Goal: Transaction & Acquisition: Purchase product/service

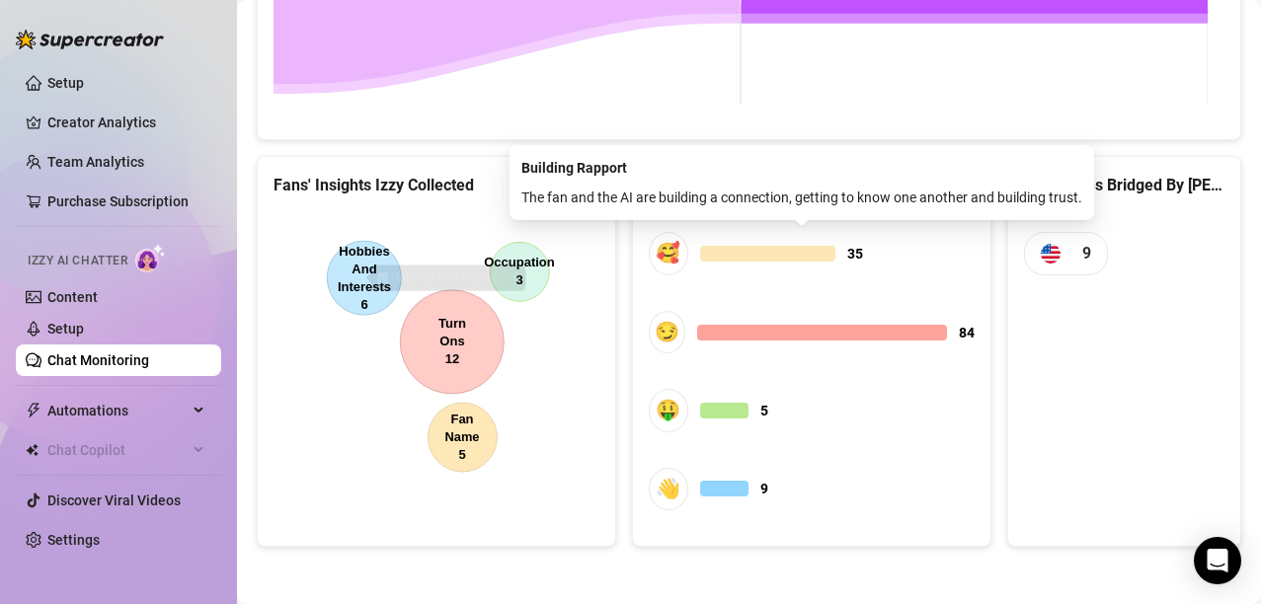
scroll to position [1088, 0]
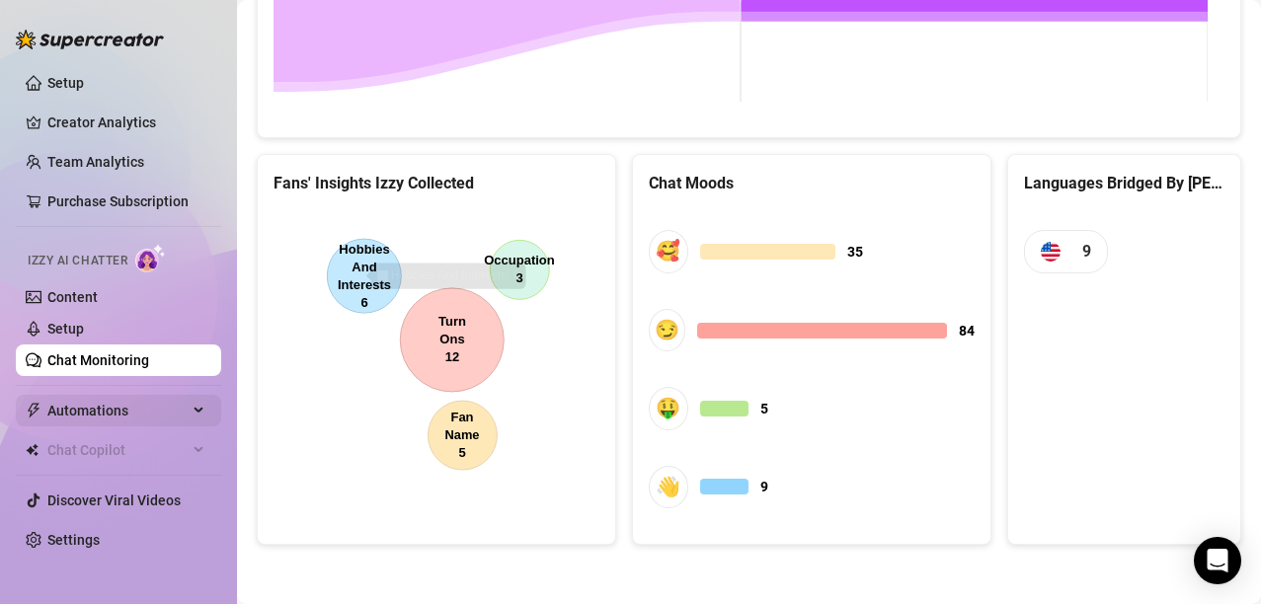
click at [88, 406] on span "Automations" at bounding box center [117, 411] width 140 height 32
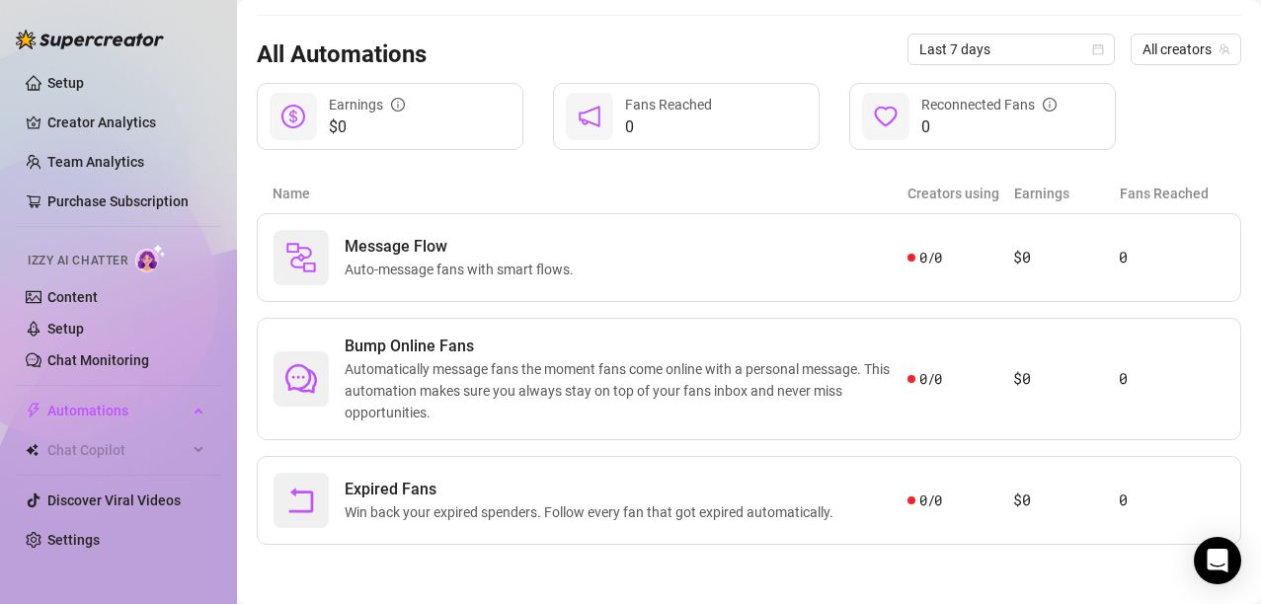
scroll to position [173, 0]
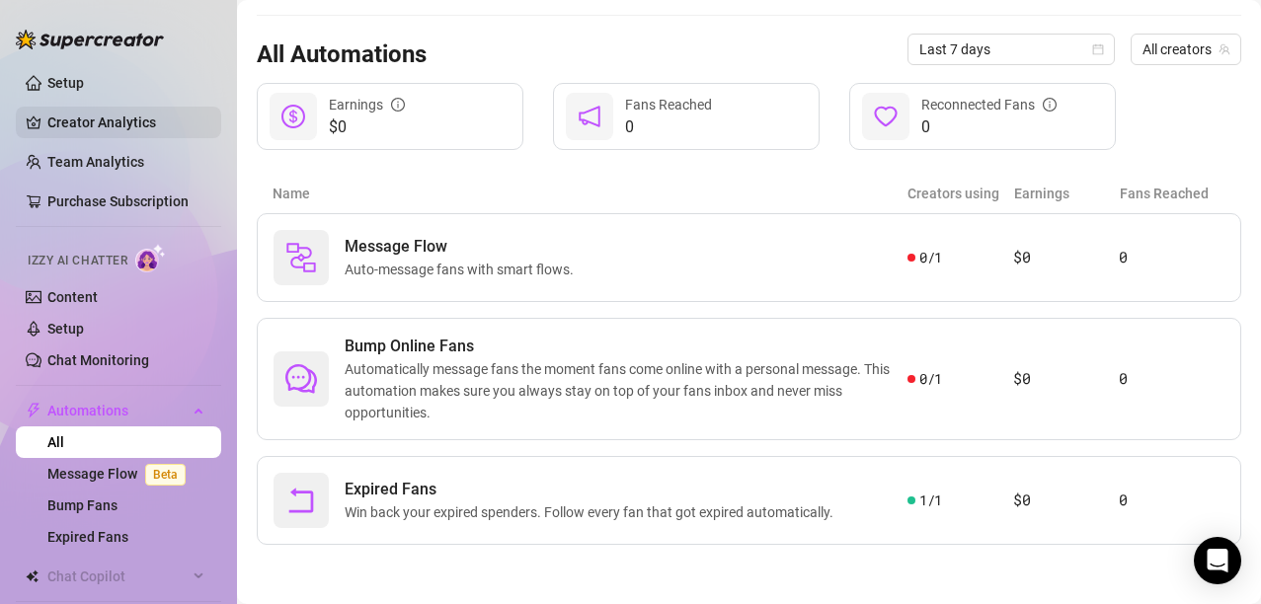
click at [56, 116] on link "Creator Analytics" at bounding box center [126, 123] width 158 height 32
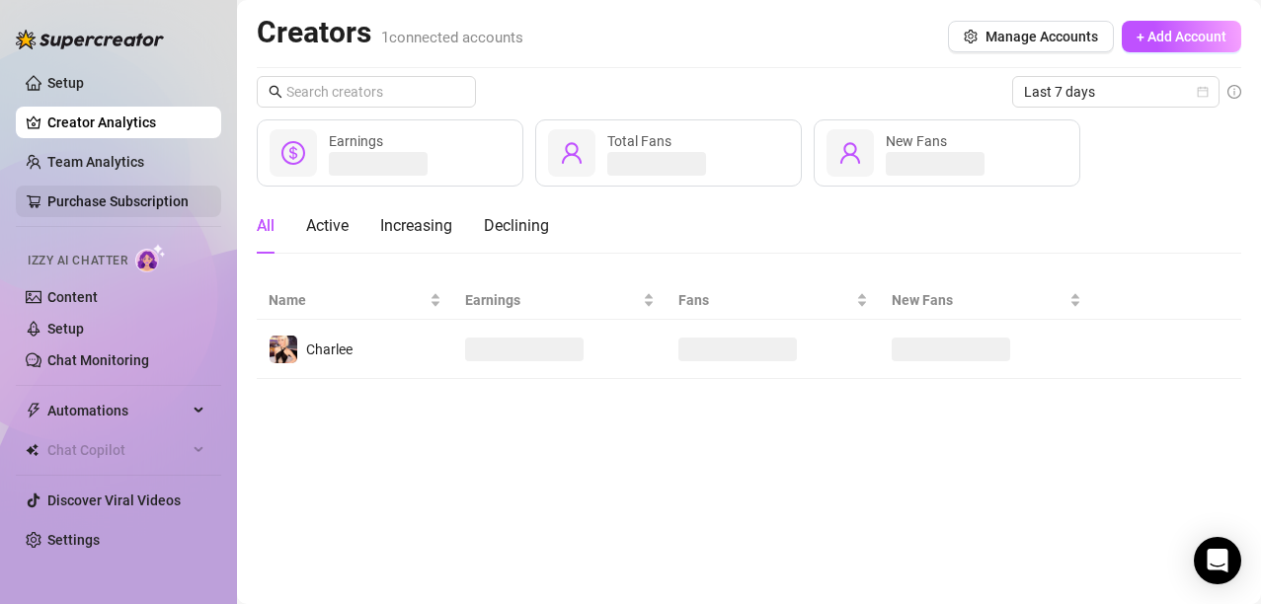
click at [69, 202] on link "Purchase Subscription" at bounding box center [117, 202] width 141 height 16
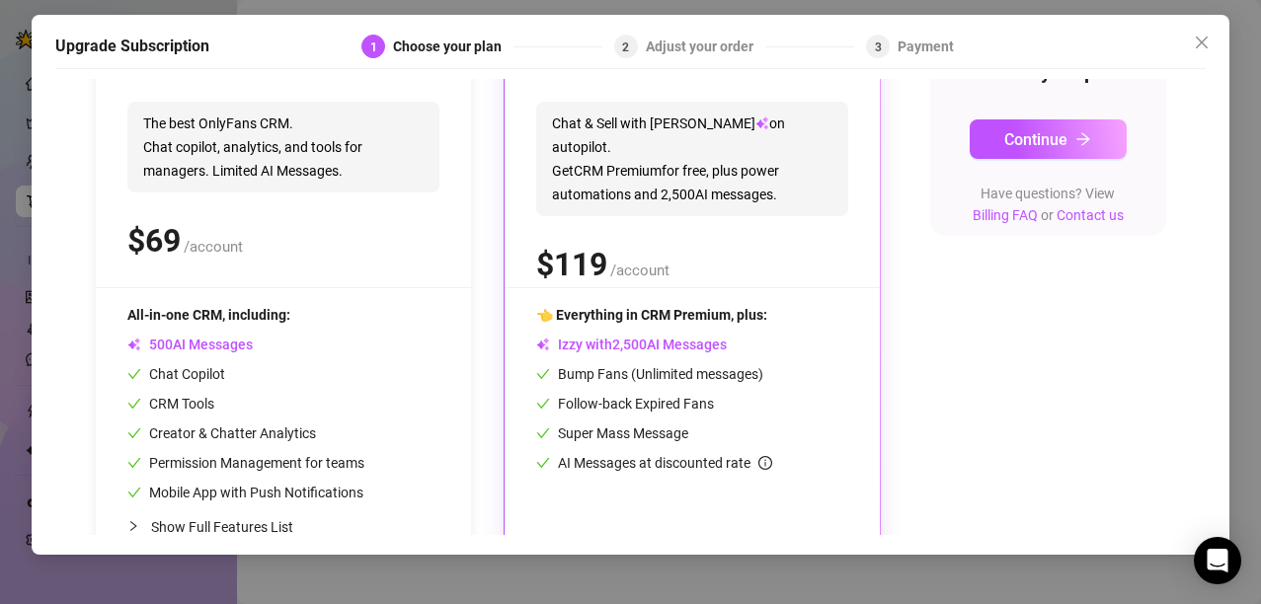
scroll to position [316, 0]
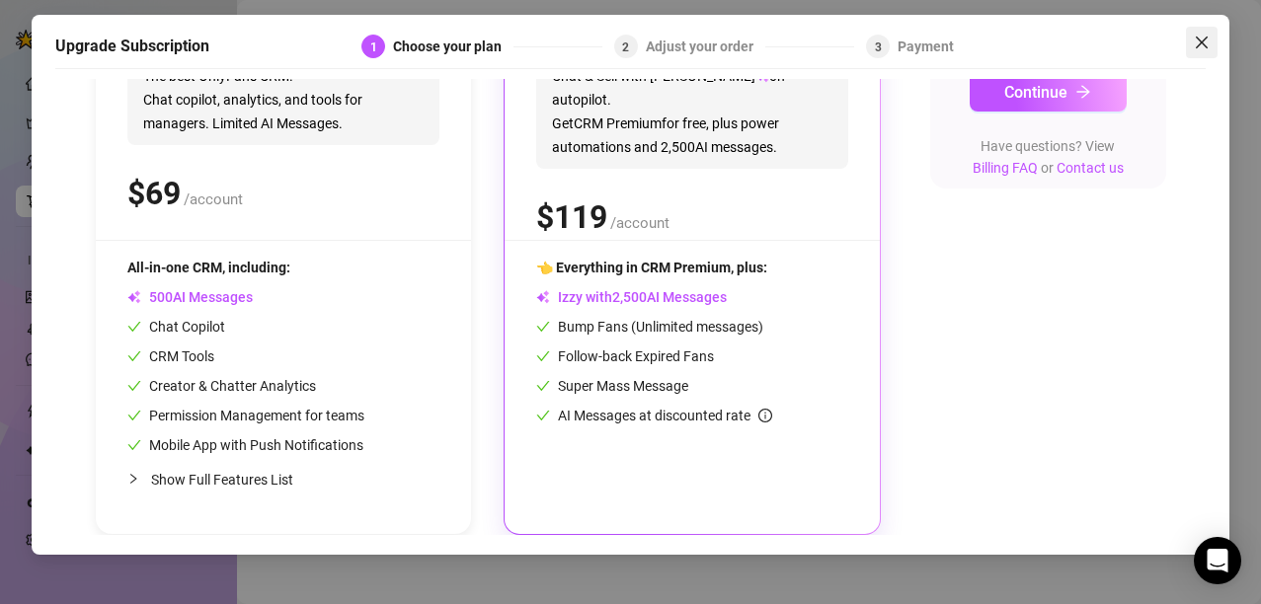
click at [1206, 33] on button "Close" at bounding box center [1202, 43] width 32 height 32
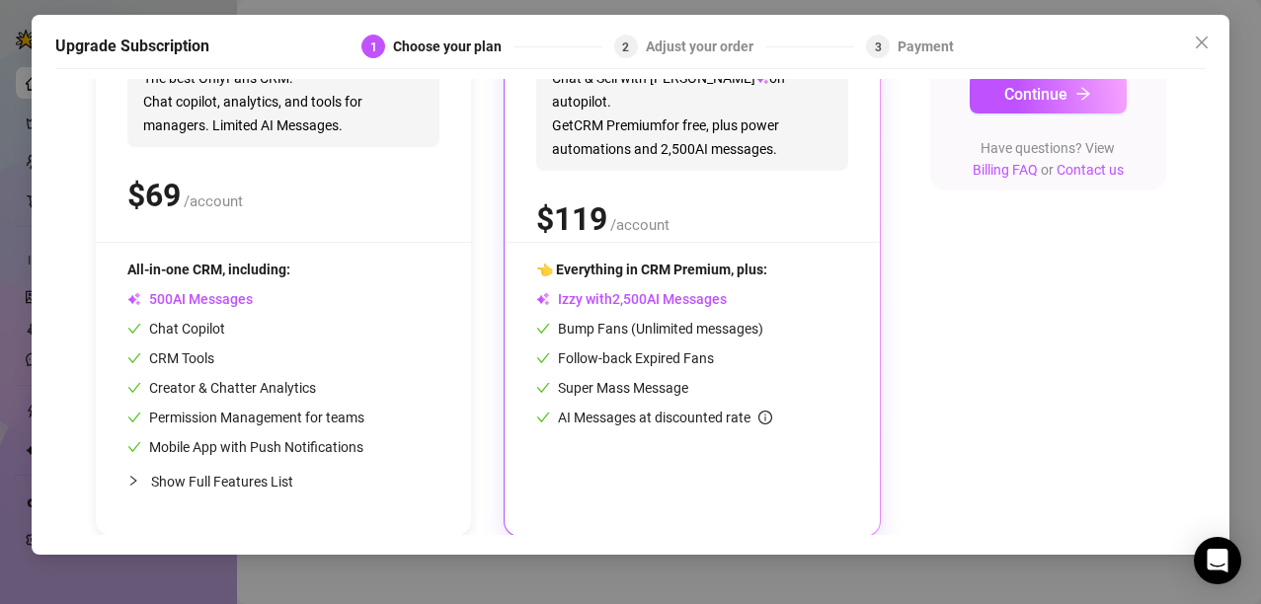
scroll to position [316, 0]
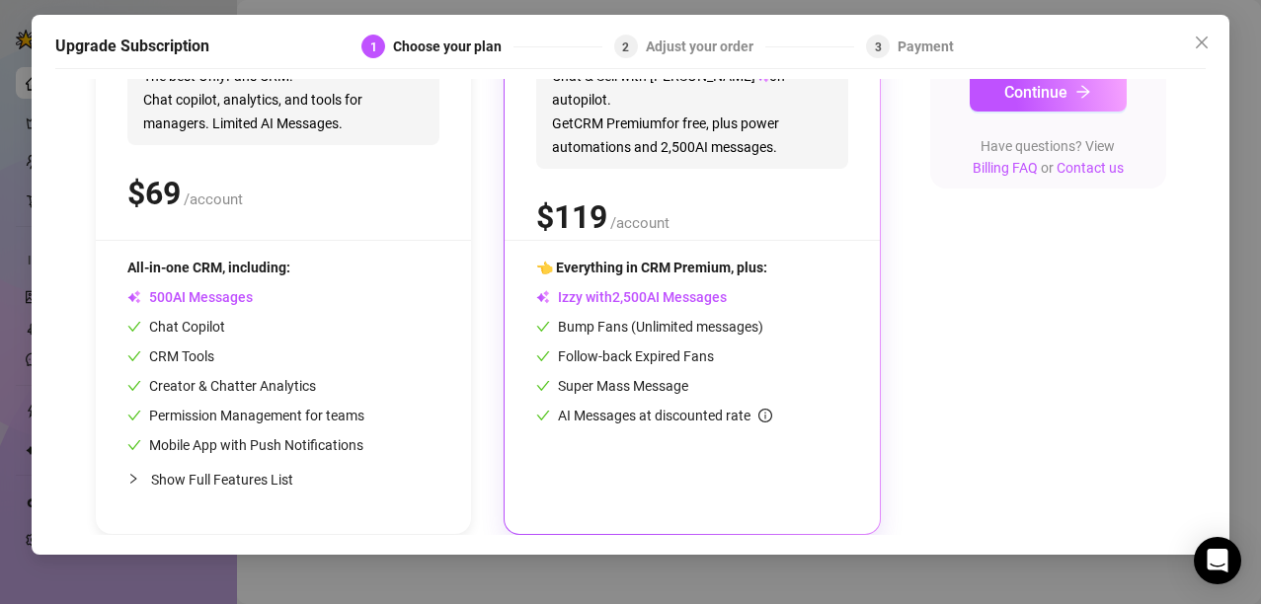
click at [705, 266] on span "👈 Everything in CRM Premium, plus:" at bounding box center [651, 268] width 231 height 16
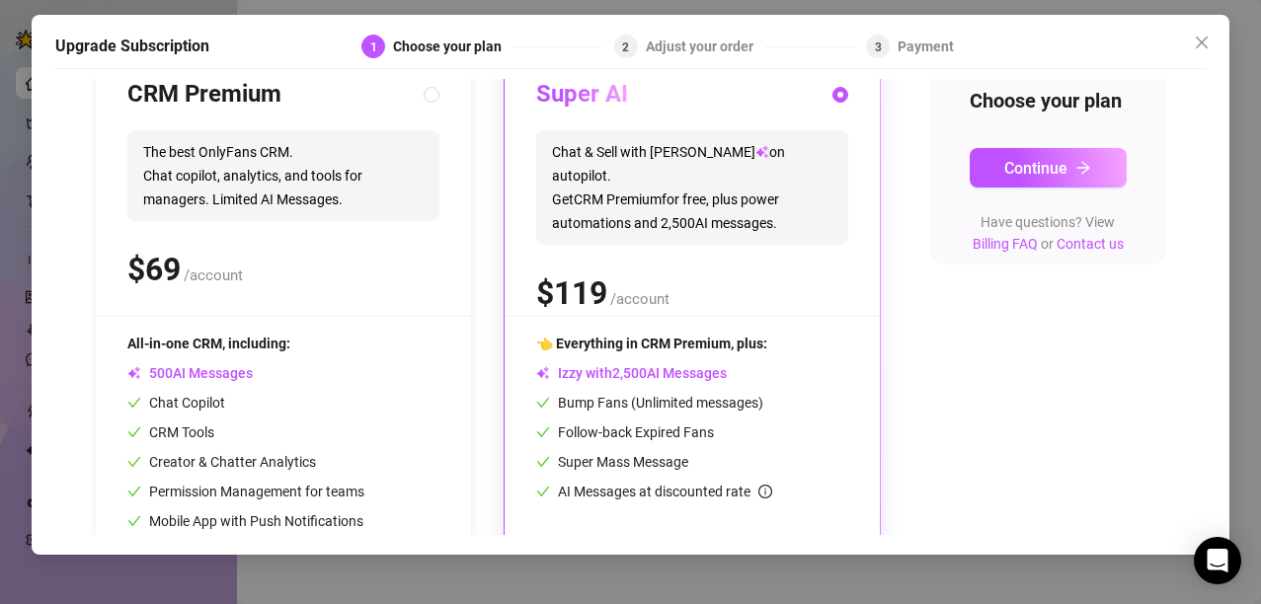
scroll to position [217, 0]
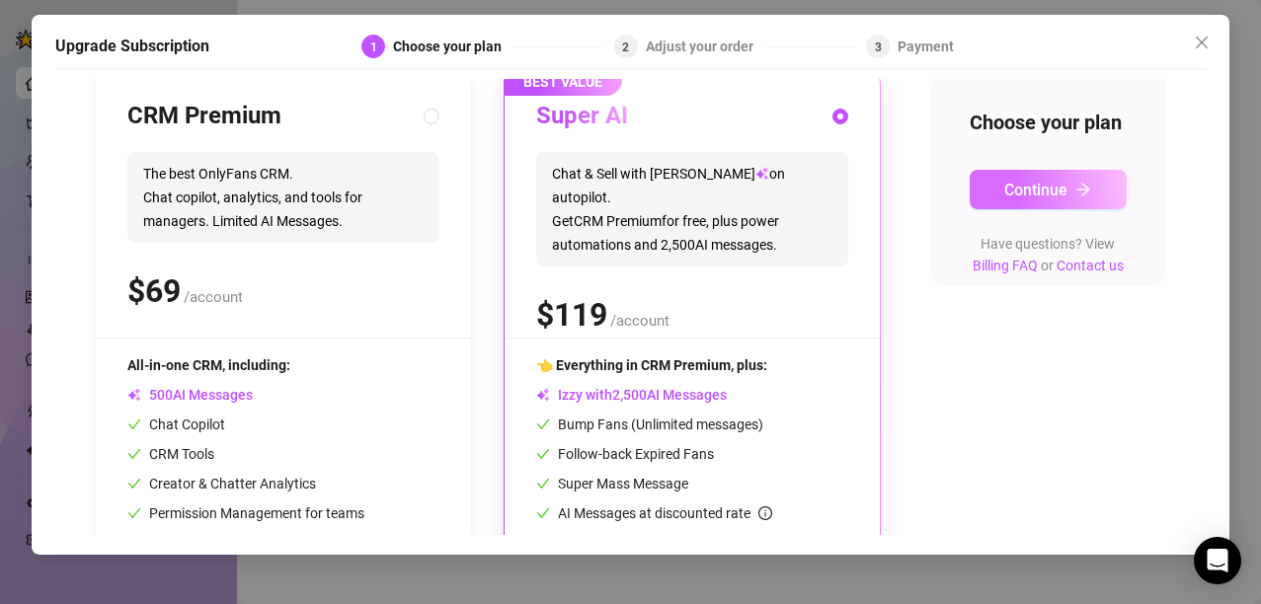
click at [1034, 206] on button "Continue" at bounding box center [1048, 190] width 157 height 40
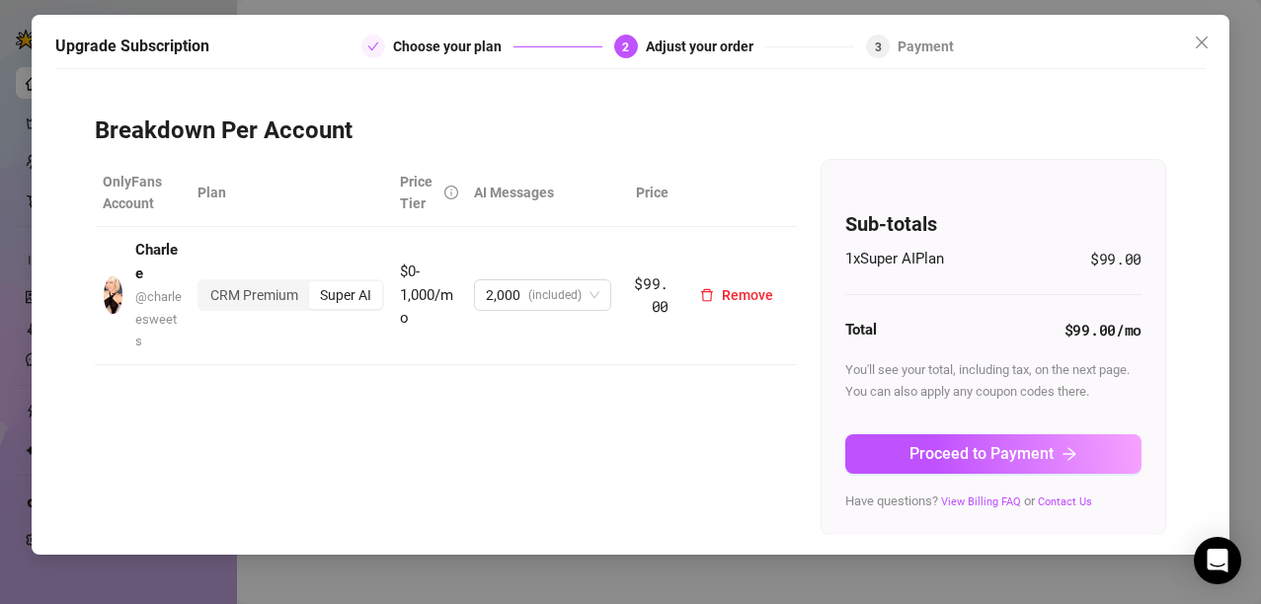
scroll to position [0, 0]
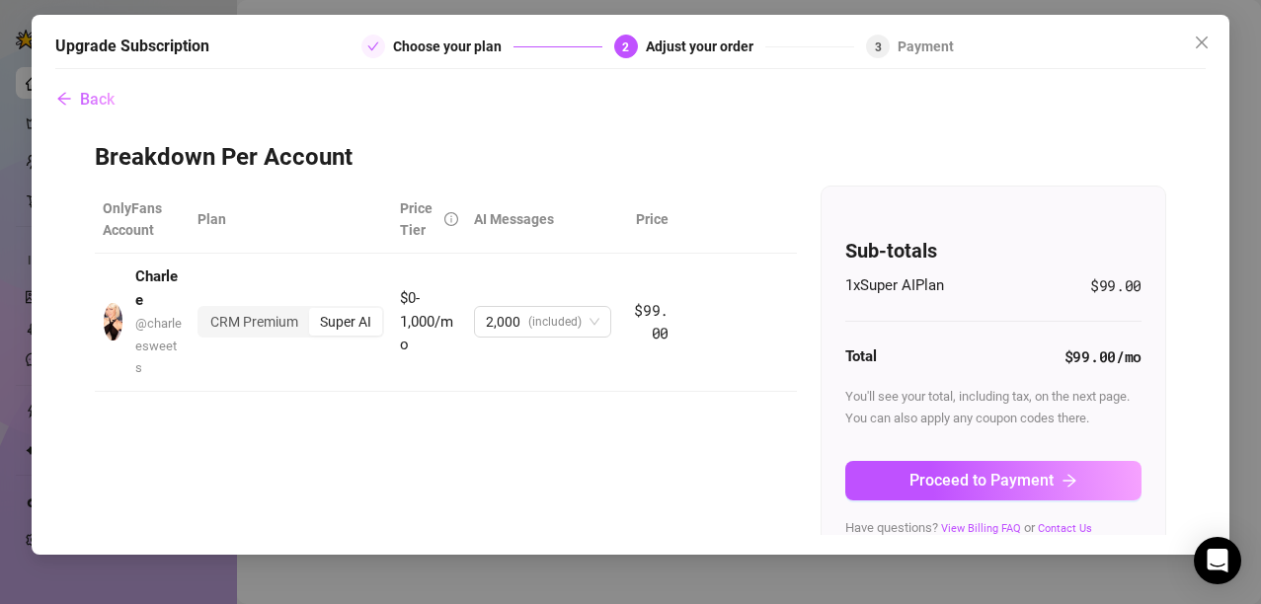
click at [788, 94] on div "Back Breakdown Per Account OnlyFans Account Plan Price Tier AI Messages Price C…" at bounding box center [630, 307] width 1150 height 456
click at [1205, 40] on icon "close" at bounding box center [1202, 43] width 12 height 12
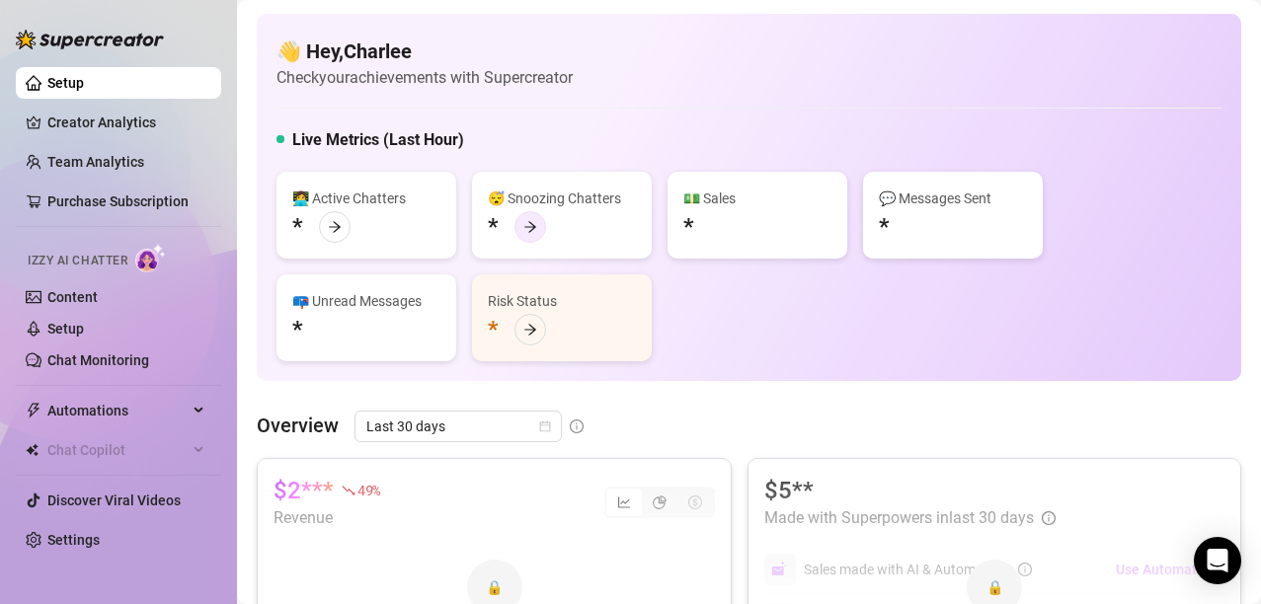
click at [530, 237] on div at bounding box center [531, 227] width 32 height 32
